Goal: Transaction & Acquisition: Book appointment/travel/reservation

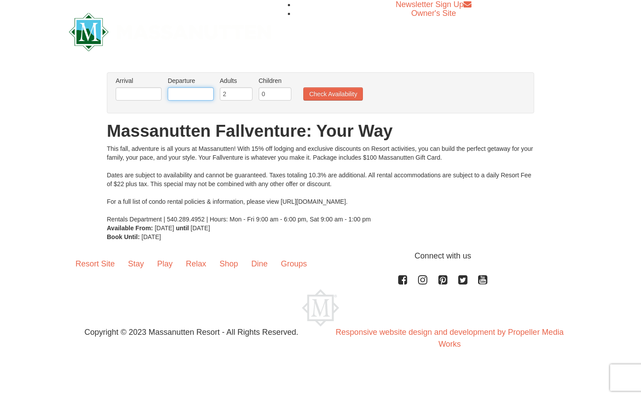
click at [186, 91] on input "text" at bounding box center [191, 93] width 46 height 13
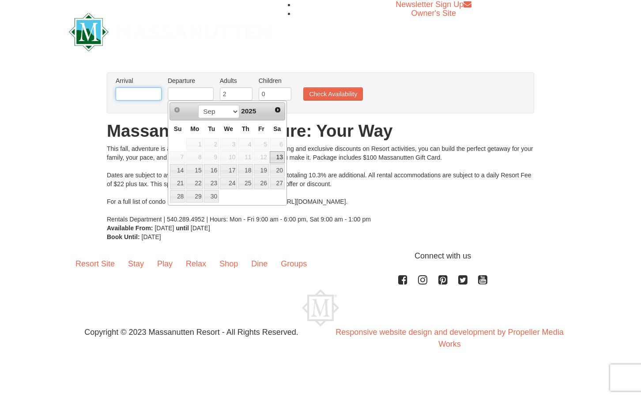
click at [140, 91] on input "text" at bounding box center [139, 93] width 46 height 13
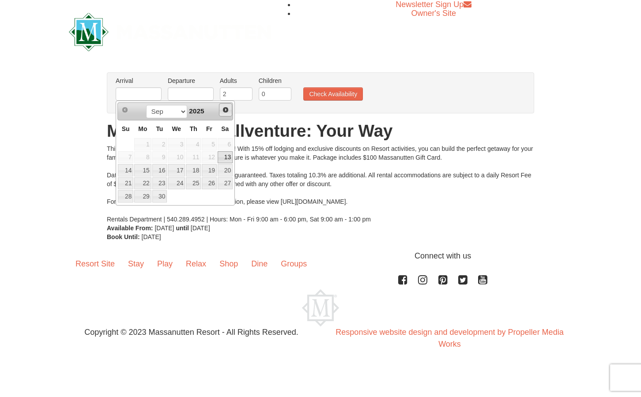
click at [224, 108] on span "Next" at bounding box center [225, 109] width 7 height 7
click at [215, 157] on link "10" at bounding box center [209, 157] width 15 height 12
type input "[DATE]"
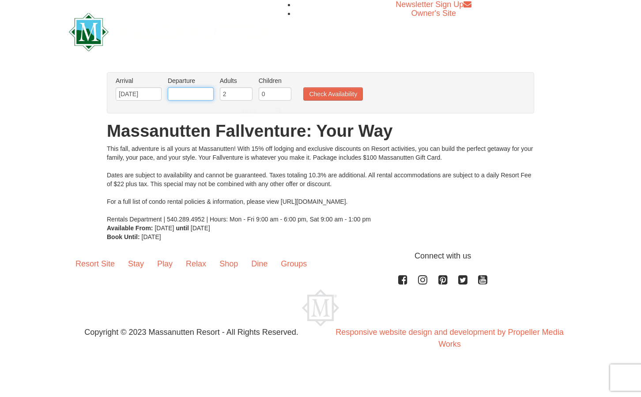
click at [202, 100] on input "text" at bounding box center [191, 93] width 46 height 13
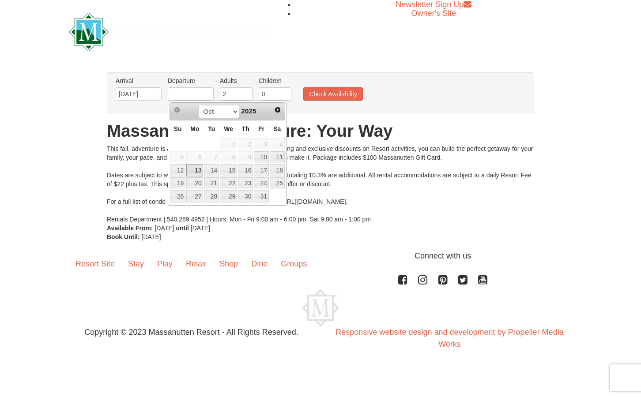
click at [193, 168] on link "13" at bounding box center [194, 170] width 17 height 12
type input "[DATE]"
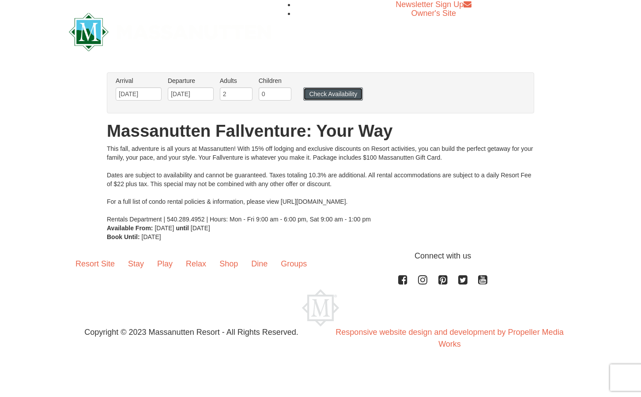
click at [332, 94] on button "Check Availability" at bounding box center [333, 93] width 60 height 13
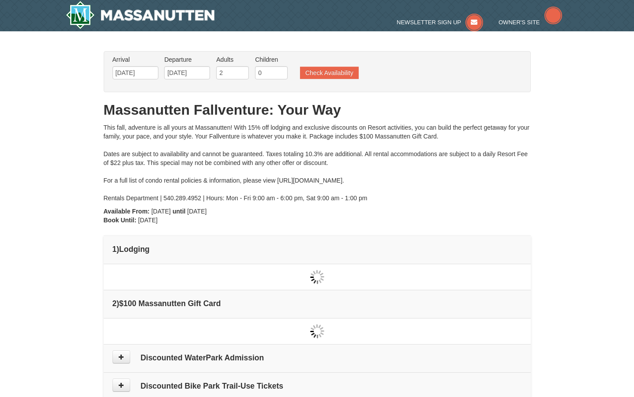
type input "[DATE]"
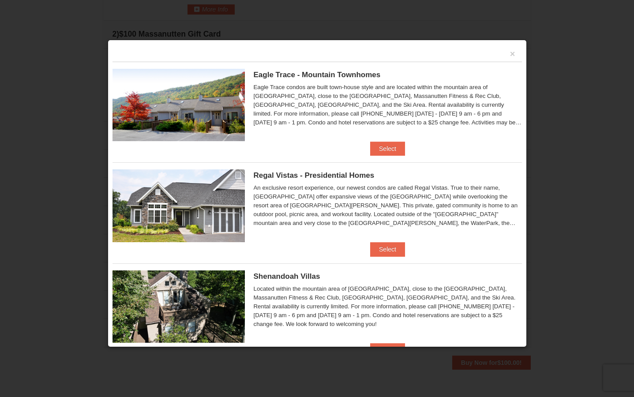
scroll to position [132, 0]
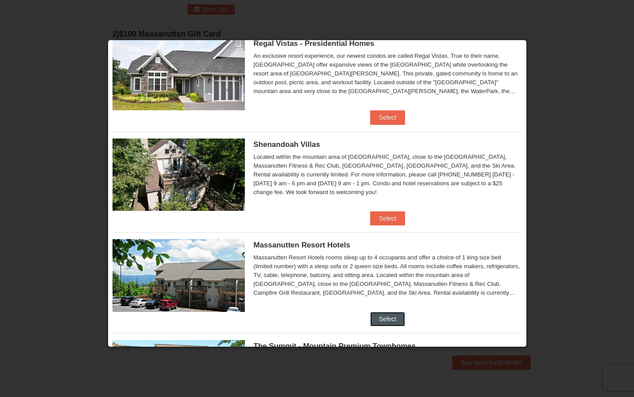
click at [393, 321] on button "Select" at bounding box center [387, 319] width 35 height 14
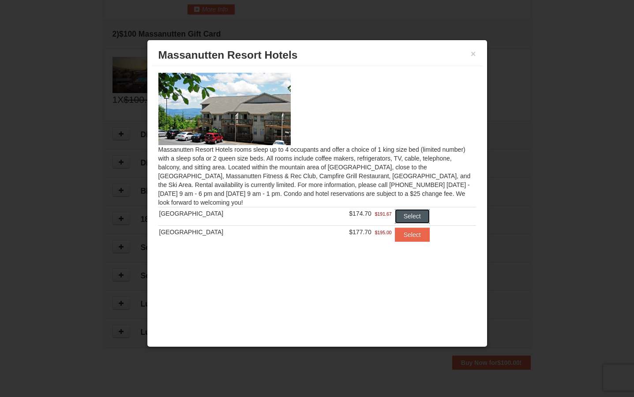
click at [411, 220] on button "Select" at bounding box center [412, 216] width 35 height 14
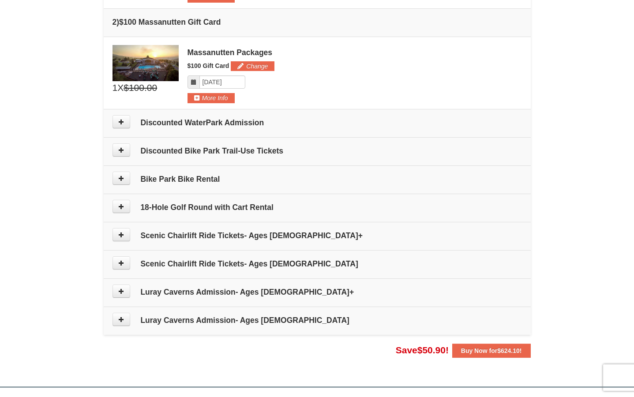
scroll to position [455, 0]
